Goal: Connect with others: Connect with others

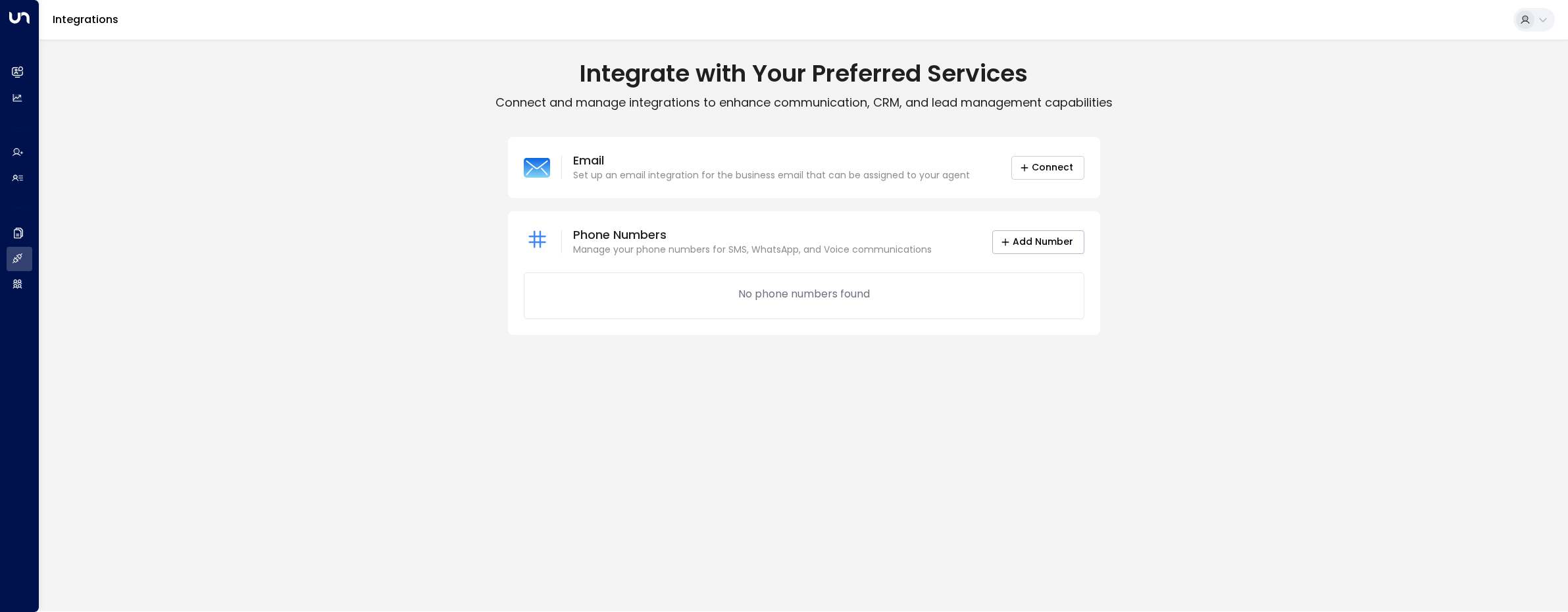
click at [1052, 166] on button "Connect" at bounding box center [1048, 168] width 73 height 24
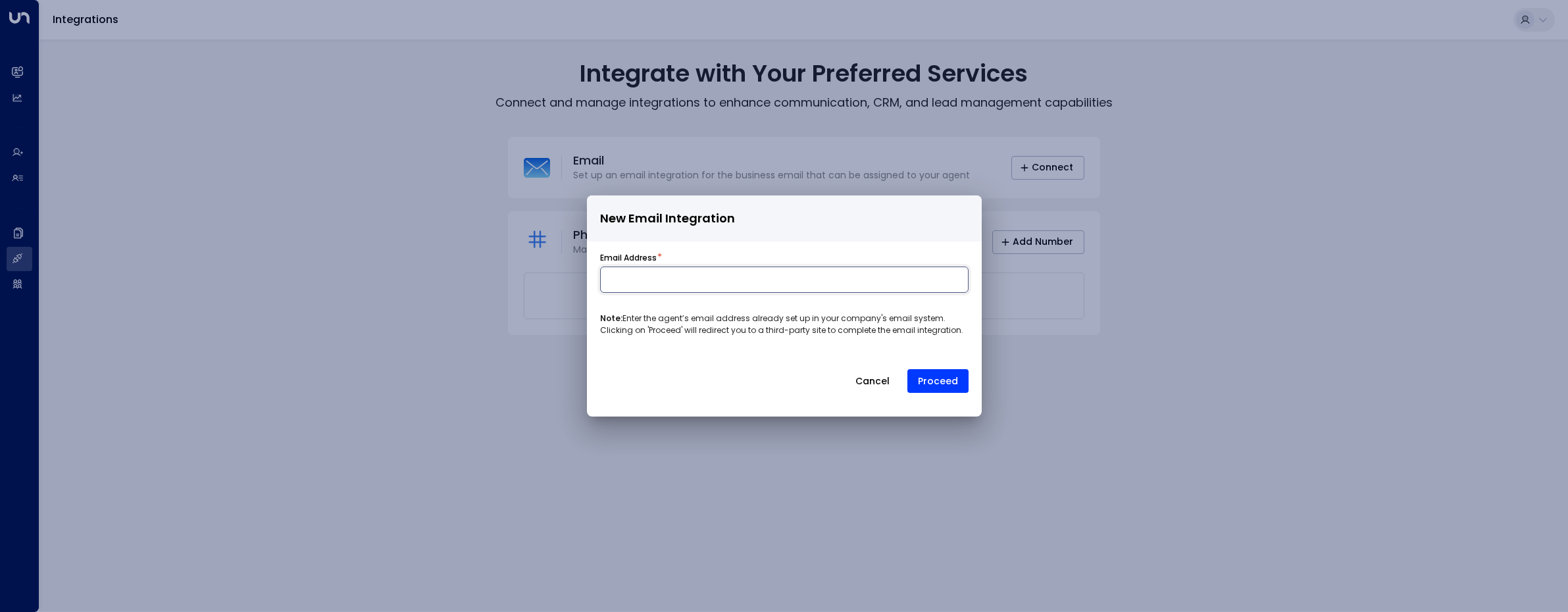
click at [726, 272] on input at bounding box center [784, 279] width 369 height 26
type input "**********"
click at [940, 374] on button "Proceed" at bounding box center [938, 381] width 61 height 24
